Goal: Task Accomplishment & Management: Complete application form

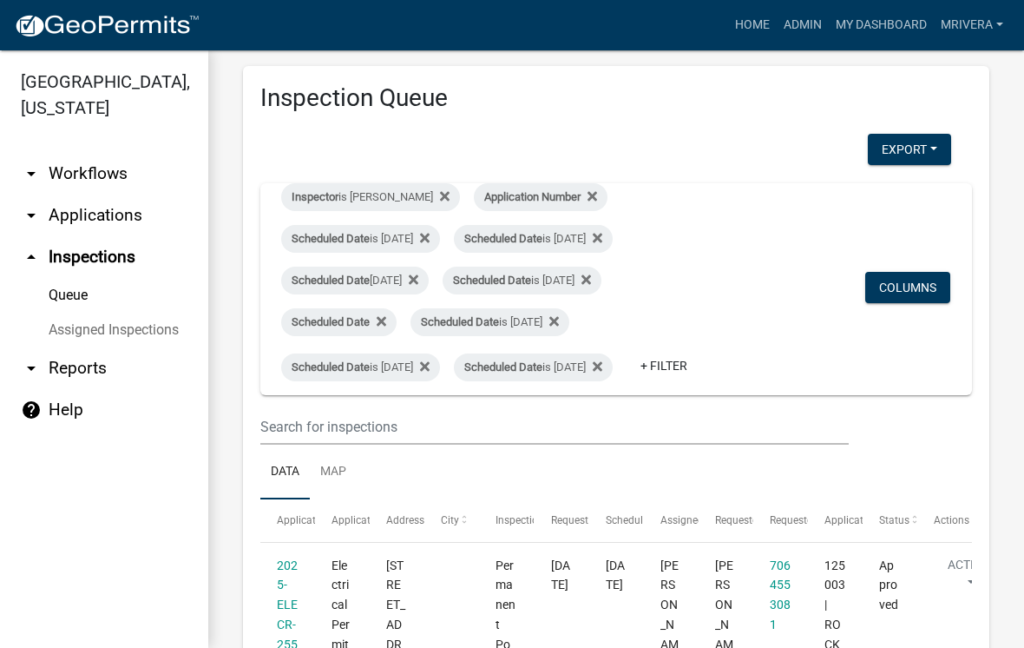
scroll to position [18, 0]
click at [627, 382] on link "+ Filter" at bounding box center [664, 366] width 75 height 31
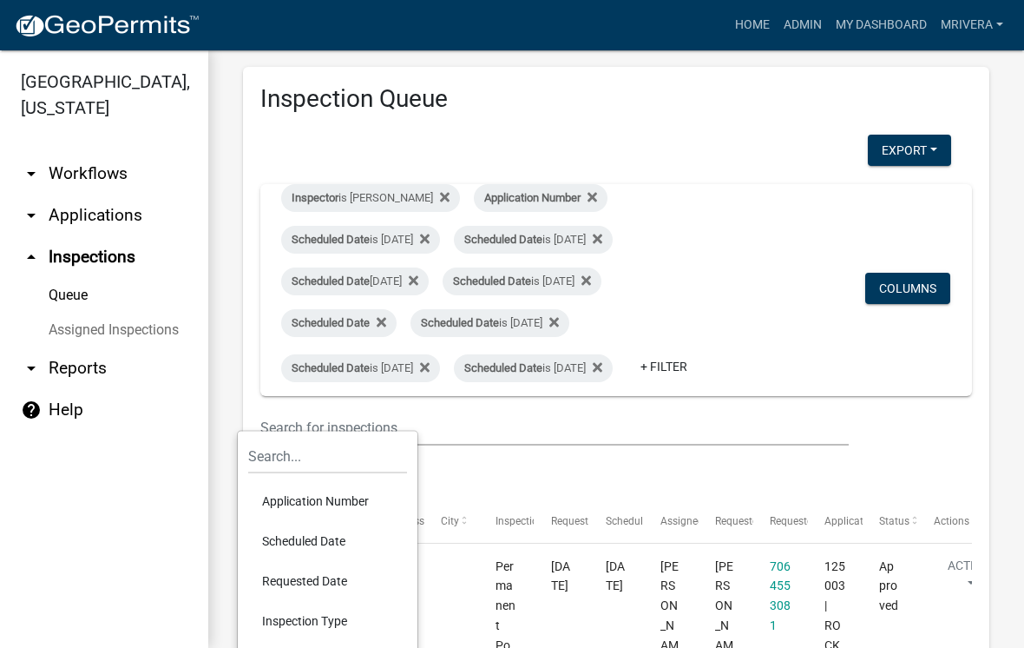
click at [322, 535] on li "Scheduled Date" at bounding box center [327, 541] width 159 height 40
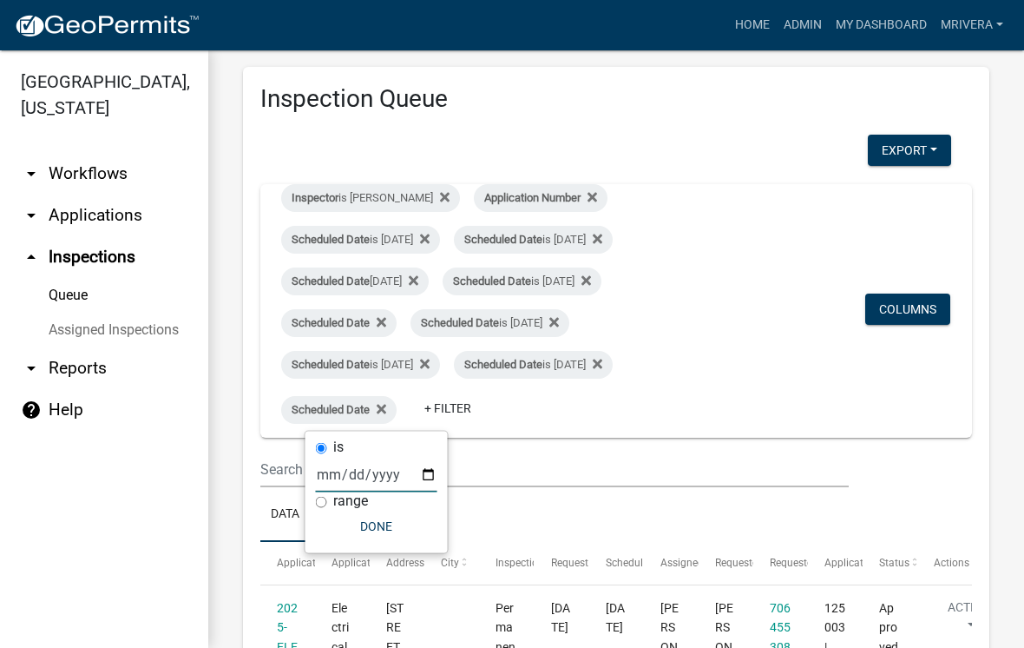
click at [359, 471] on input "date" at bounding box center [377, 475] width 122 height 36
type input "[DATE]"
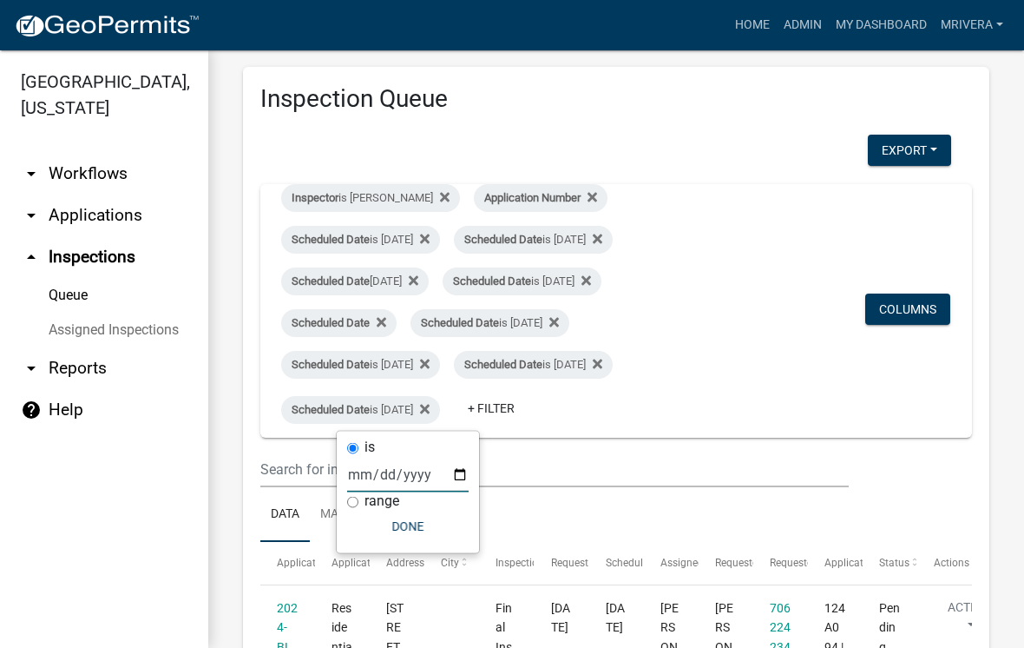
click at [393, 516] on button "Done" at bounding box center [408, 525] width 122 height 31
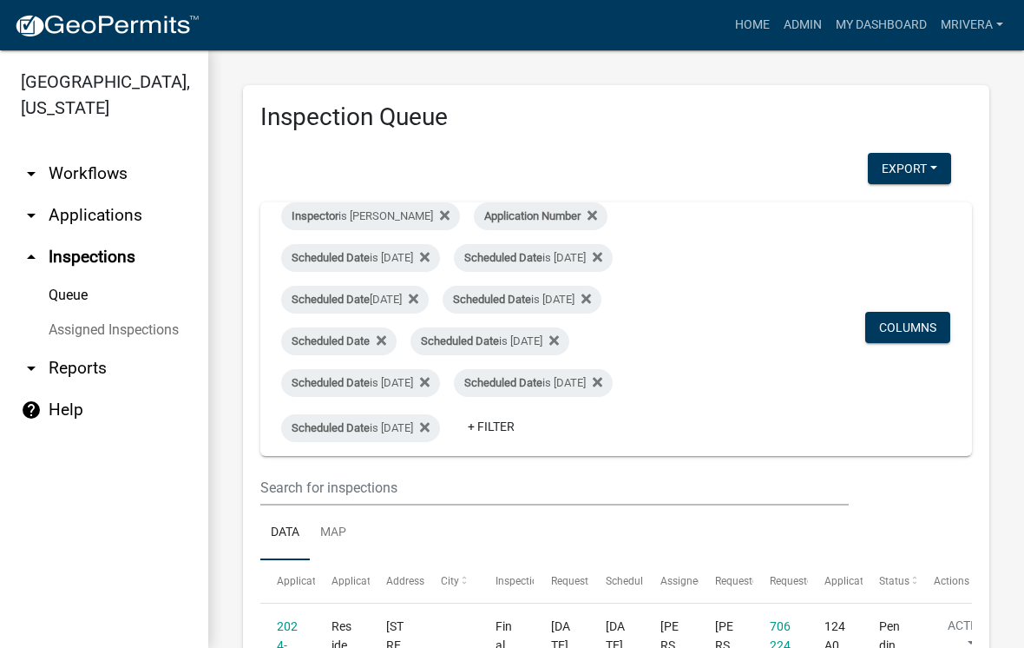
scroll to position [0, 0]
click at [529, 425] on link "+ Filter" at bounding box center [491, 426] width 75 height 31
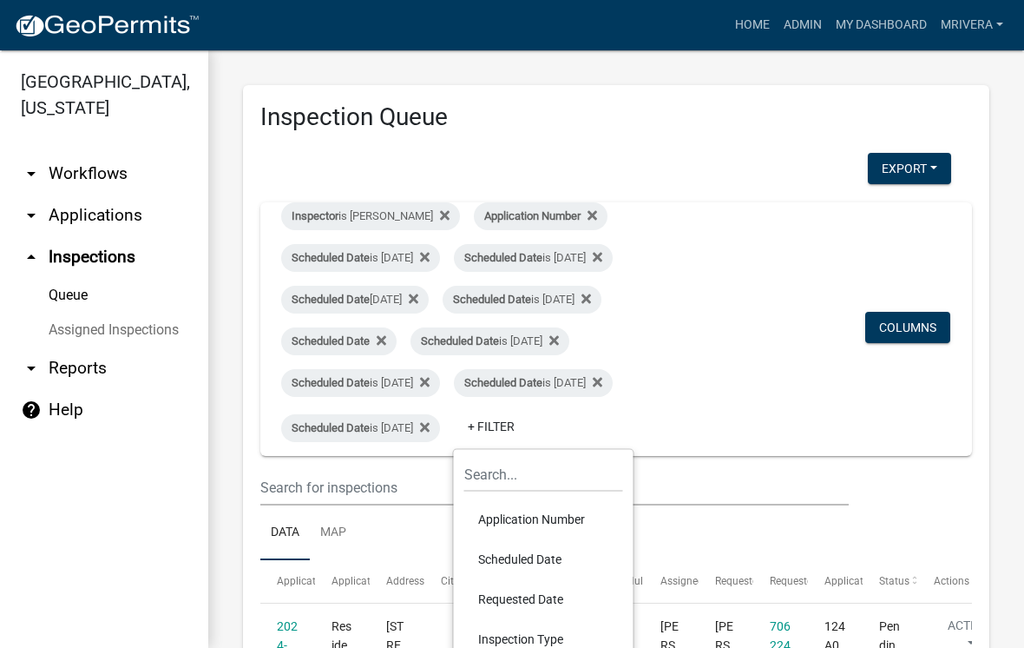
click at [535, 513] on li "Application Number" at bounding box center [543, 519] width 159 height 40
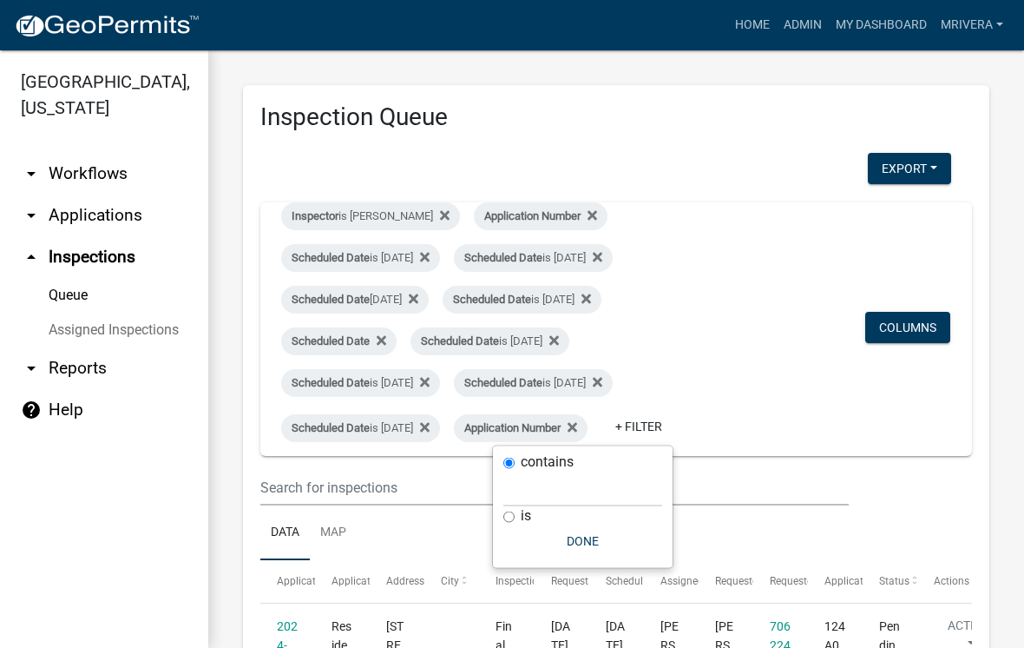
click at [579, 537] on button "Done" at bounding box center [583, 540] width 159 height 31
click at [602, 442] on link "+ Filter" at bounding box center [639, 426] width 75 height 31
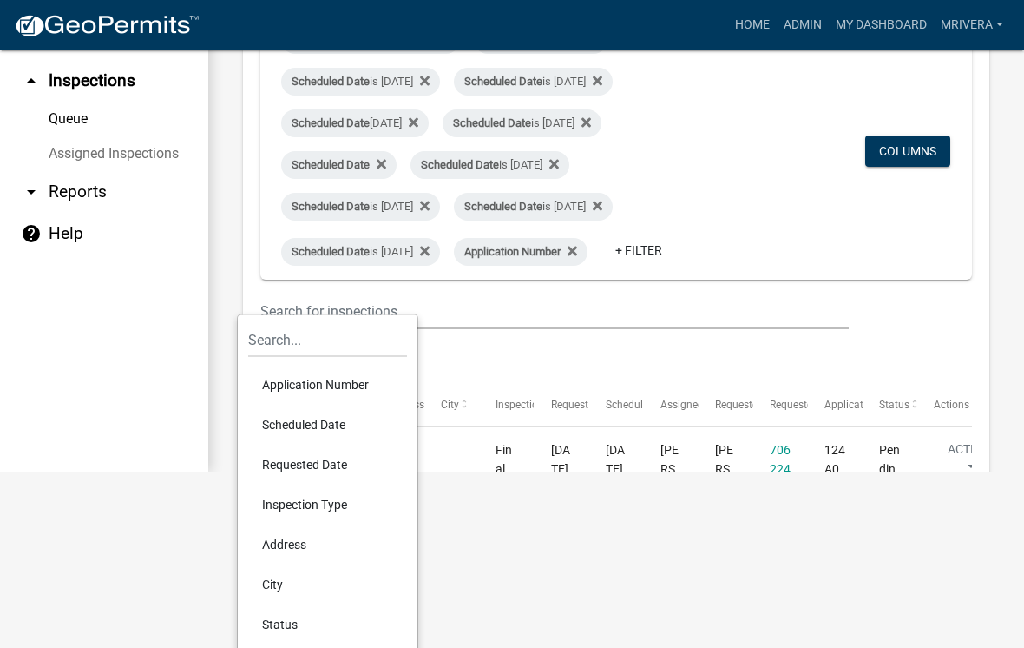
scroll to position [175, 0]
click at [306, 550] on li "Address" at bounding box center [327, 545] width 159 height 40
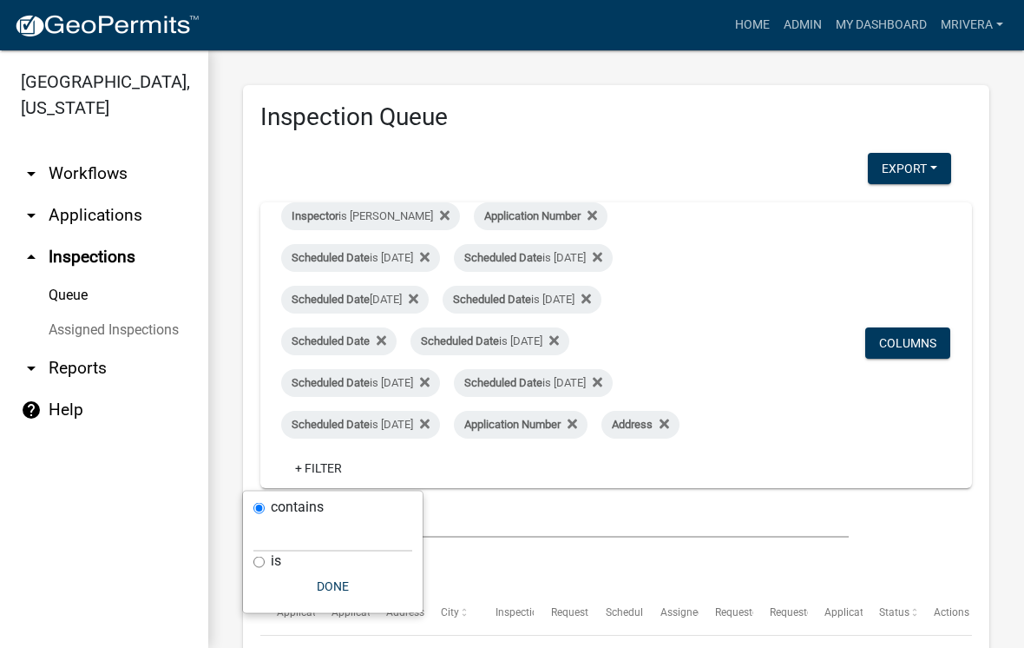
scroll to position [0, 0]
click at [327, 524] on input "text" at bounding box center [333, 535] width 159 height 36
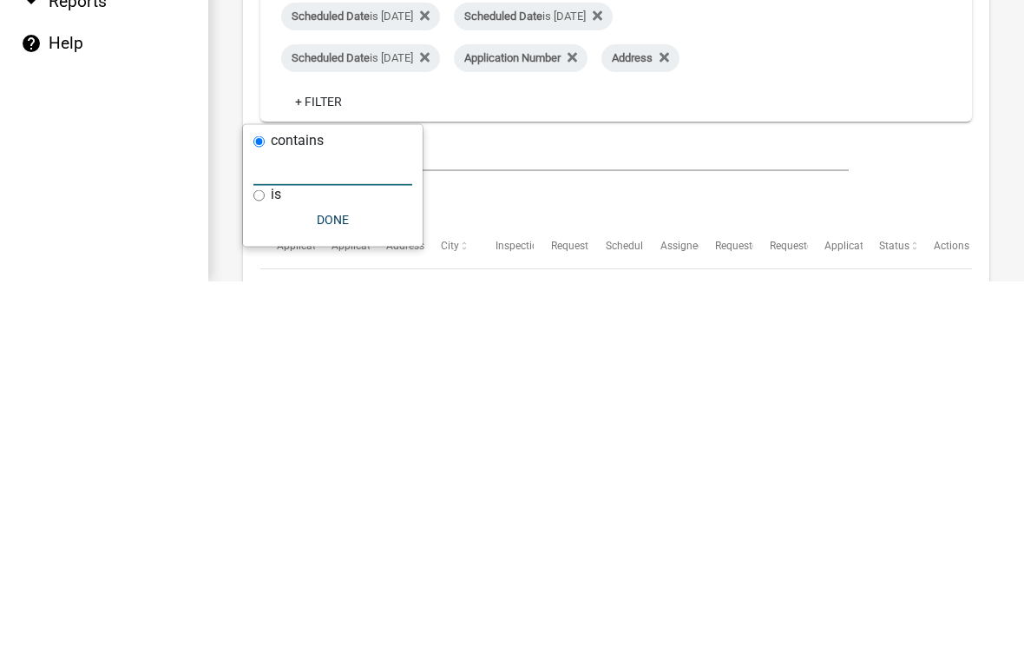
click at [653, 411] on fa-icon at bounding box center [661, 425] width 16 height 28
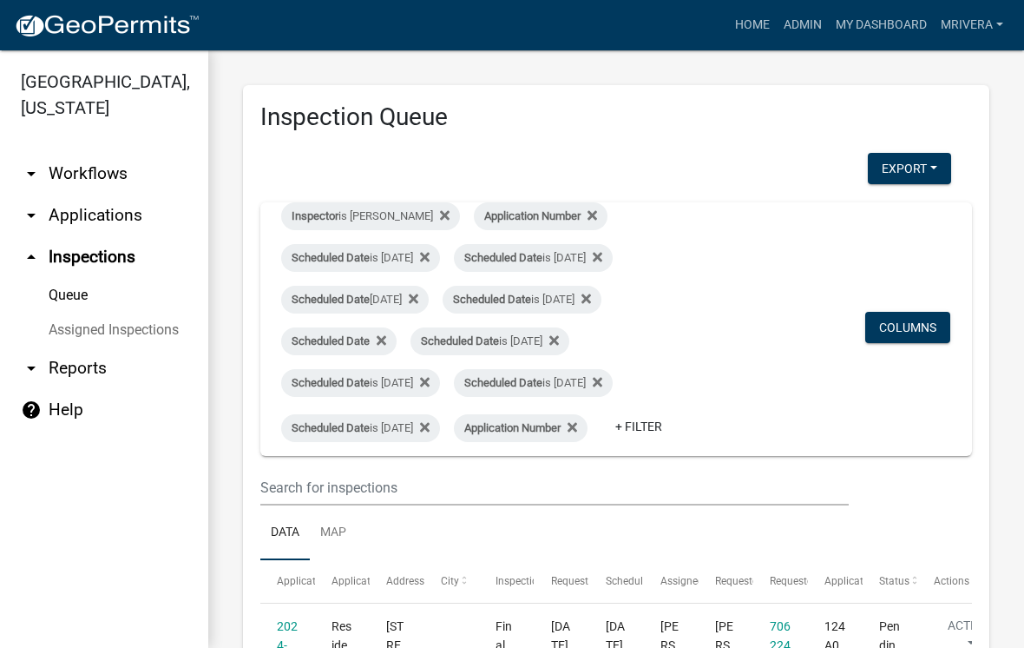
click at [365, 336] on span "Scheduled Date" at bounding box center [331, 340] width 78 height 13
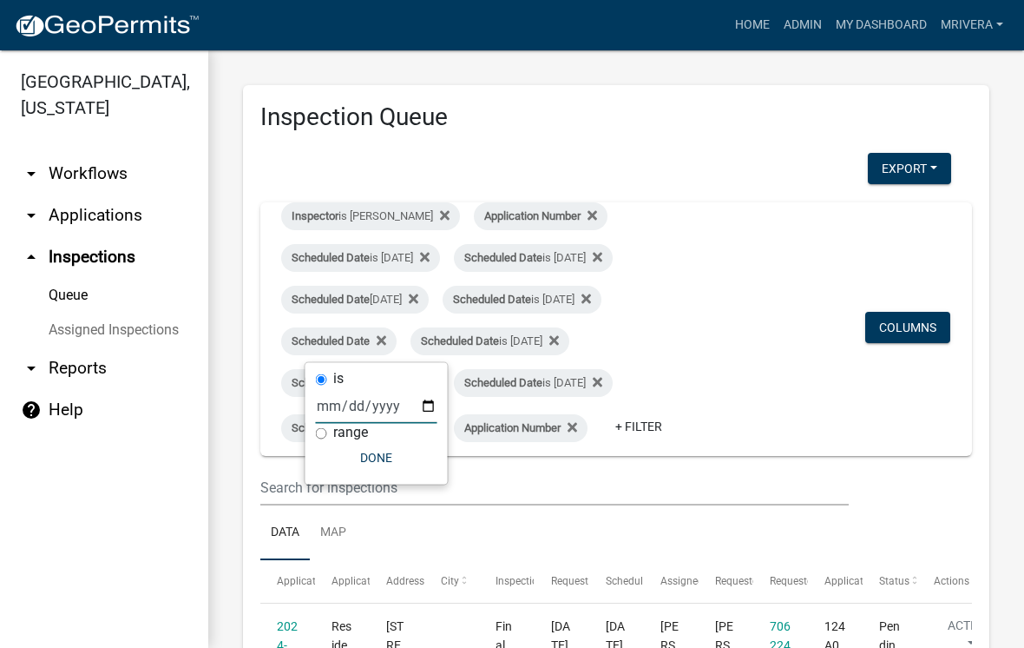
click at [348, 416] on input "date" at bounding box center [377, 406] width 122 height 36
type input "[DATE]"
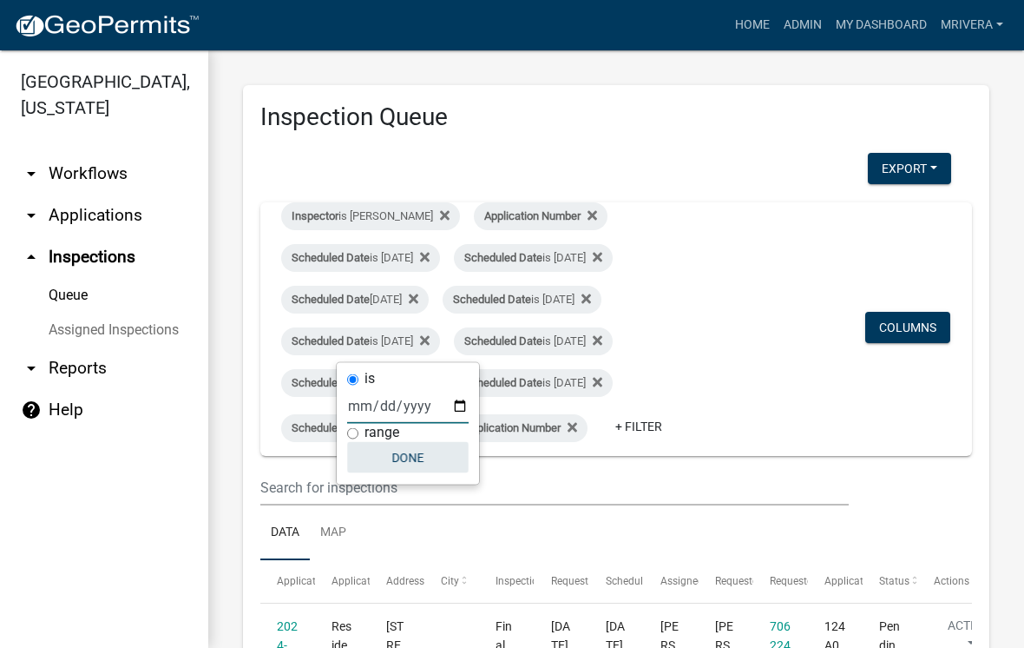
click at [392, 458] on button "Done" at bounding box center [408, 457] width 122 height 31
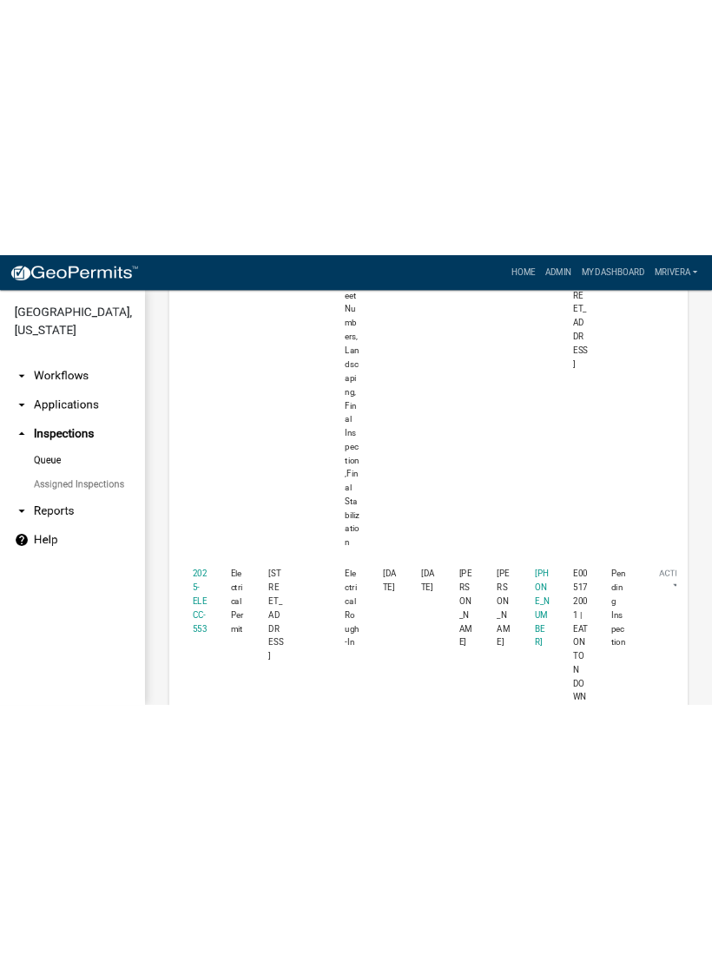
scroll to position [4812, 0]
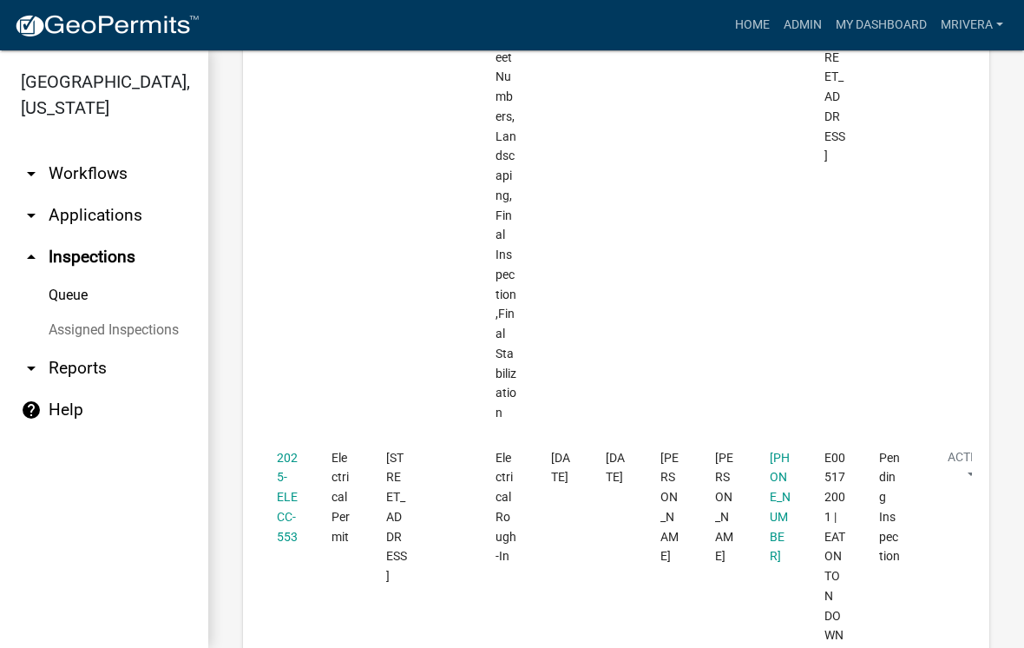
click at [285, 451] on link "2025-ELECC-553" at bounding box center [287, 497] width 21 height 93
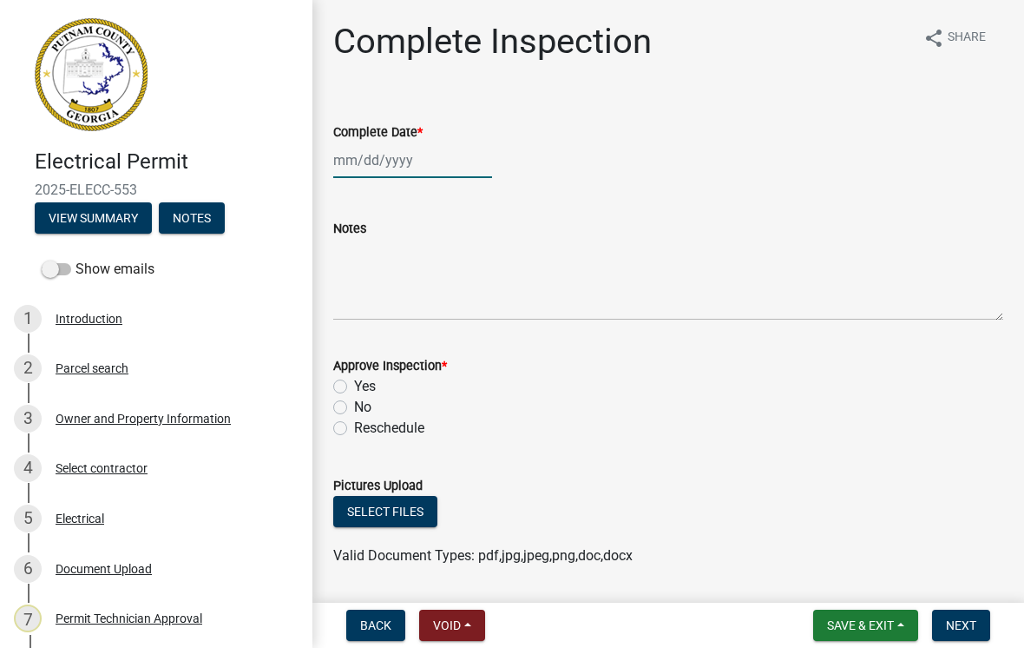
click at [403, 153] on div at bounding box center [412, 160] width 159 height 36
select select "10"
select select "2025"
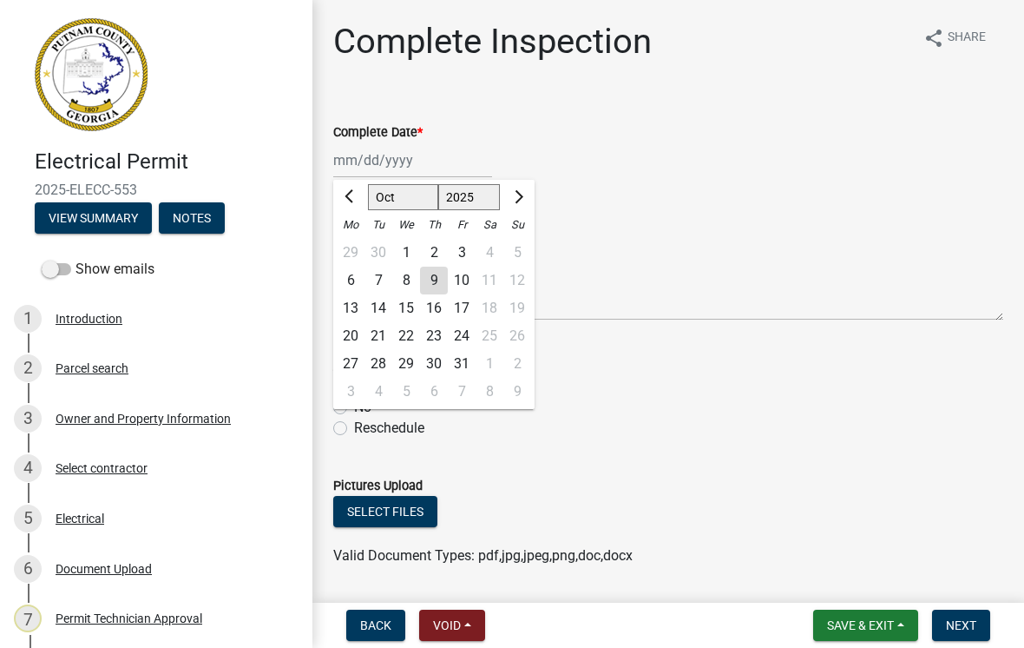
click at [445, 274] on div "9" at bounding box center [434, 281] width 28 height 28
type input "[DATE]"
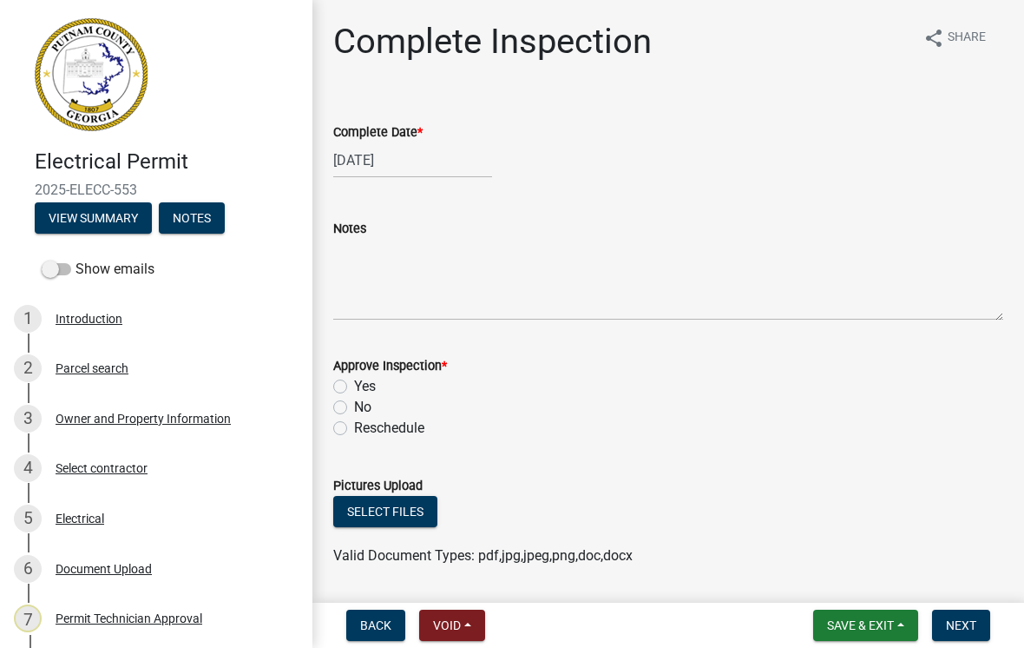
click at [354, 381] on label "Yes" at bounding box center [365, 386] width 22 height 21
click at [354, 381] on input "Yes" at bounding box center [359, 381] width 11 height 11
radio input "true"
click at [975, 614] on button "Next" at bounding box center [961, 624] width 58 height 31
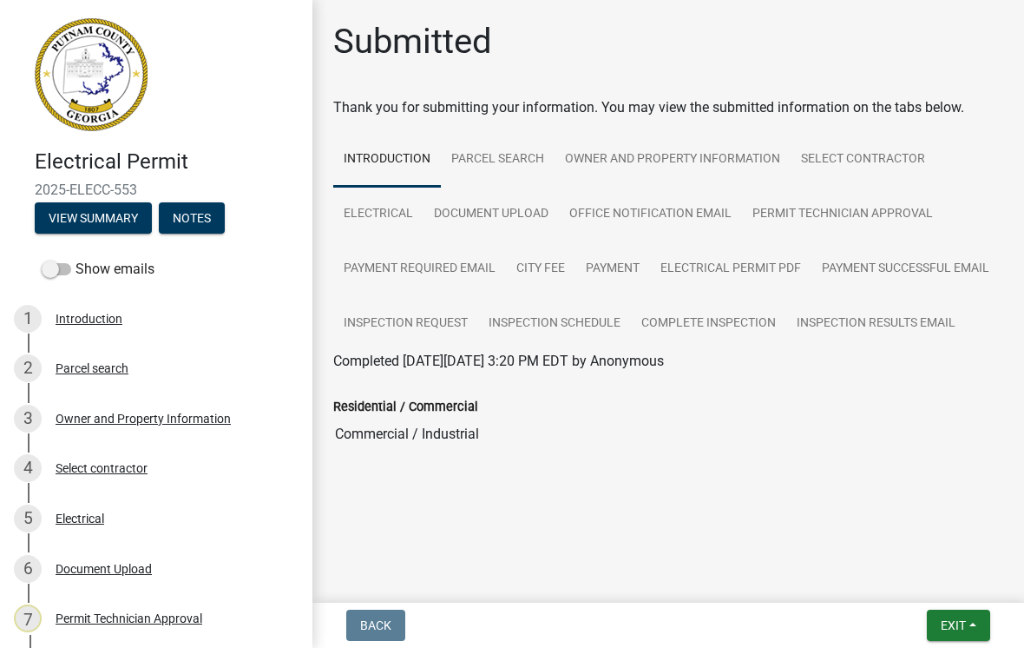
click at [967, 633] on button "Exit" at bounding box center [958, 624] width 63 height 31
click at [907, 577] on button "Save & Exit" at bounding box center [922, 580] width 139 height 42
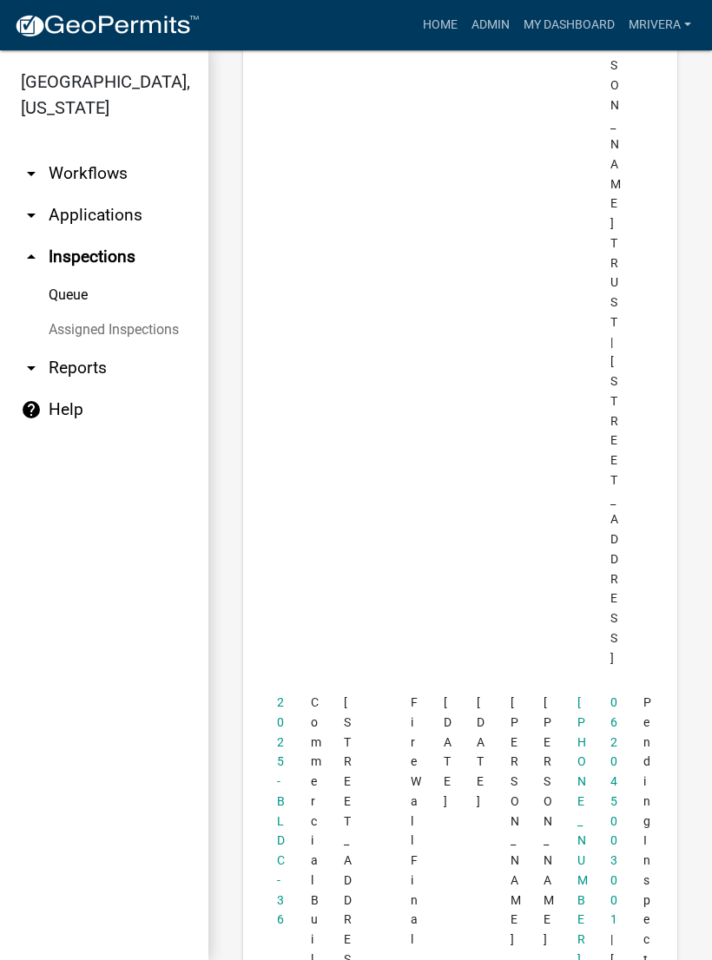
scroll to position [1878, 0]
click at [284, 647] on link "2025-BLDC-36" at bounding box center [281, 810] width 8 height 231
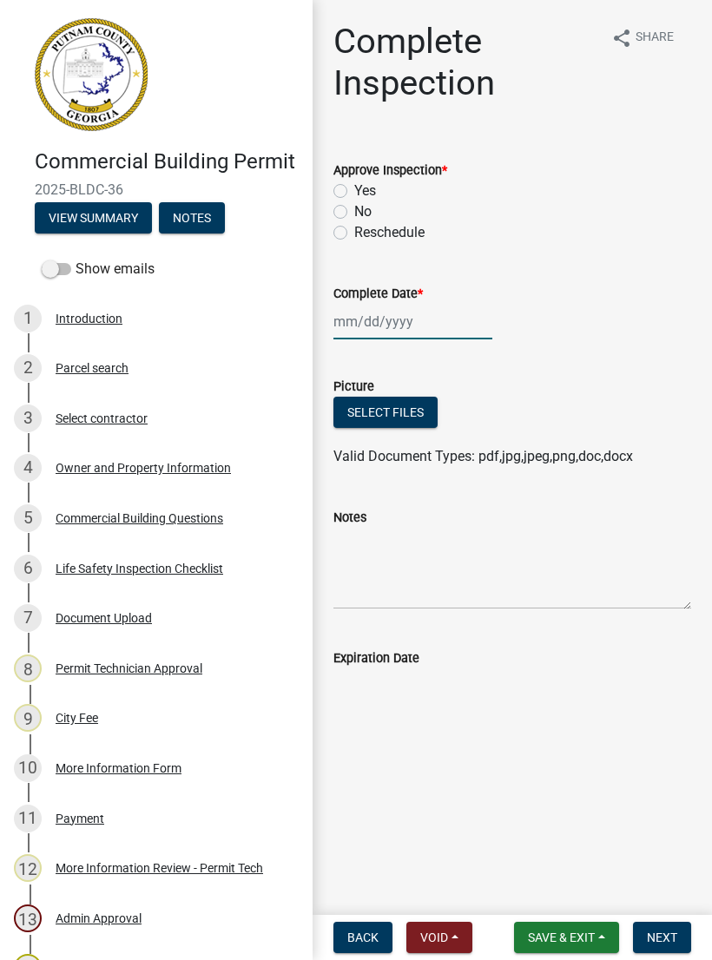
click at [384, 311] on div at bounding box center [412, 322] width 159 height 36
select select "10"
select select "2025"
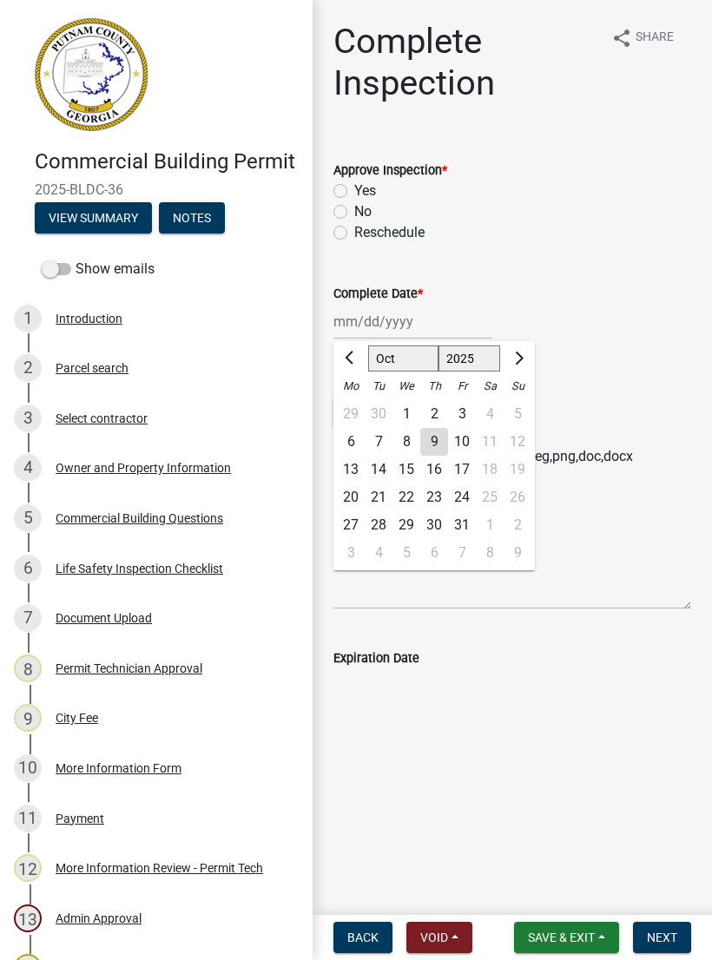
click at [441, 445] on div "9" at bounding box center [434, 442] width 28 height 28
type input "[DATE]"
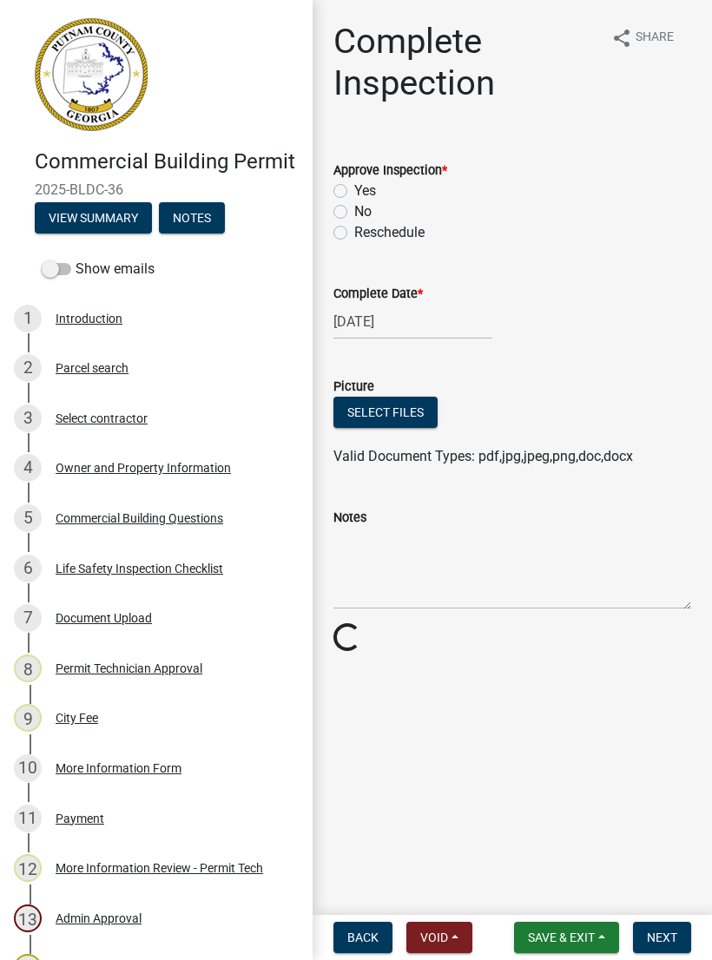
click at [357, 192] on label "Yes" at bounding box center [365, 191] width 22 height 21
click at [357, 192] on input "Yes" at bounding box center [359, 186] width 11 height 11
radio input "true"
click at [672, 647] on span "Next" at bounding box center [662, 938] width 30 height 14
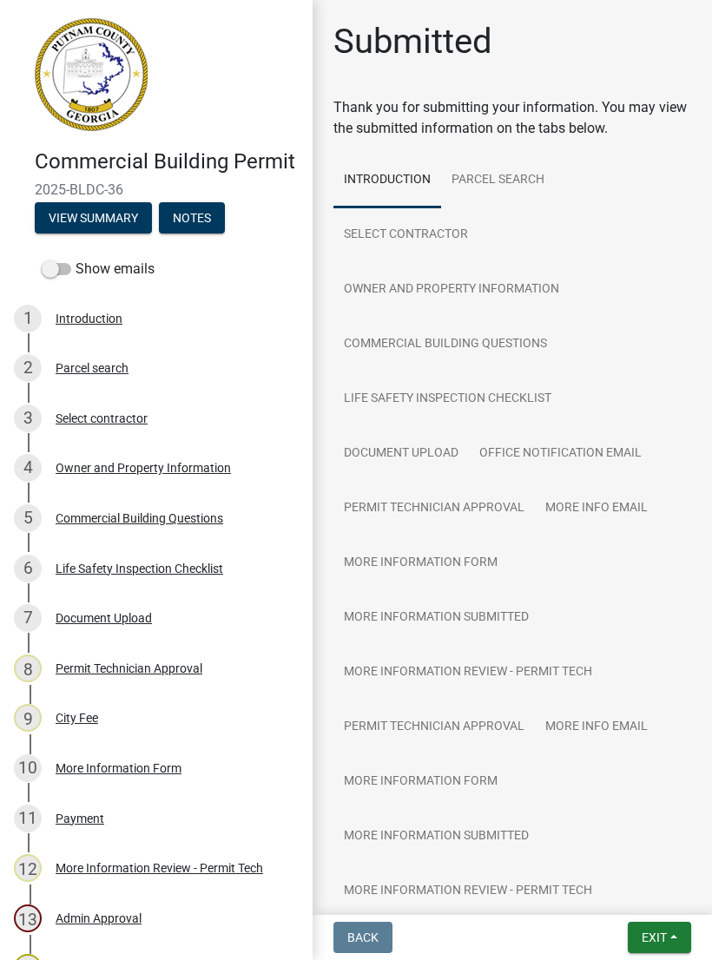
click at [666, 647] on span "Exit" at bounding box center [654, 938] width 25 height 14
click at [604, 647] on button "Save & Exit" at bounding box center [622, 893] width 139 height 42
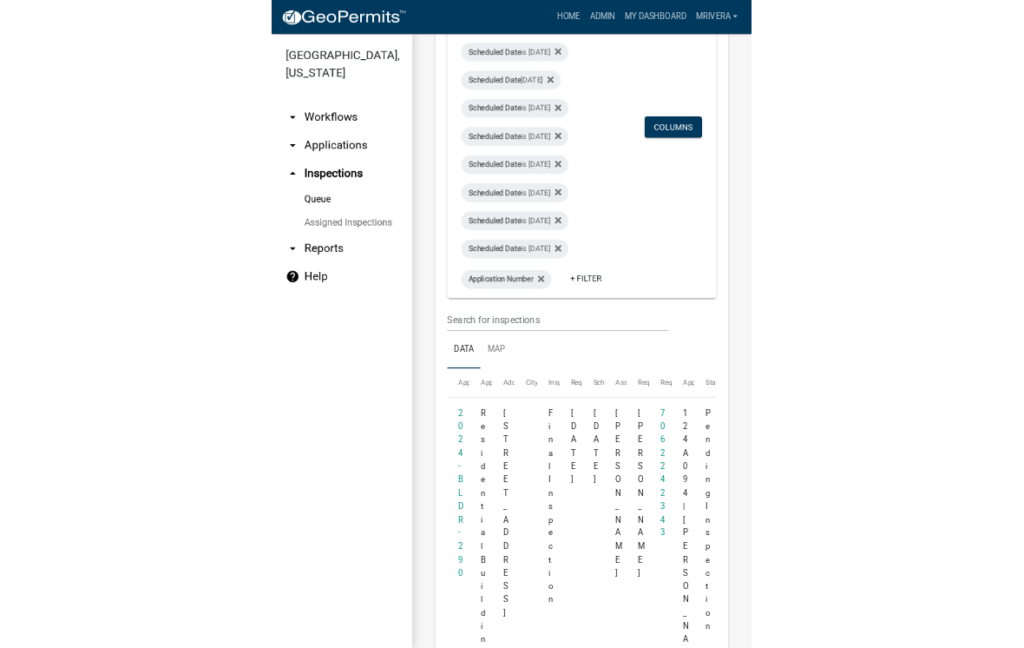
scroll to position [263, 0]
